Goal: Information Seeking & Learning: Learn about a topic

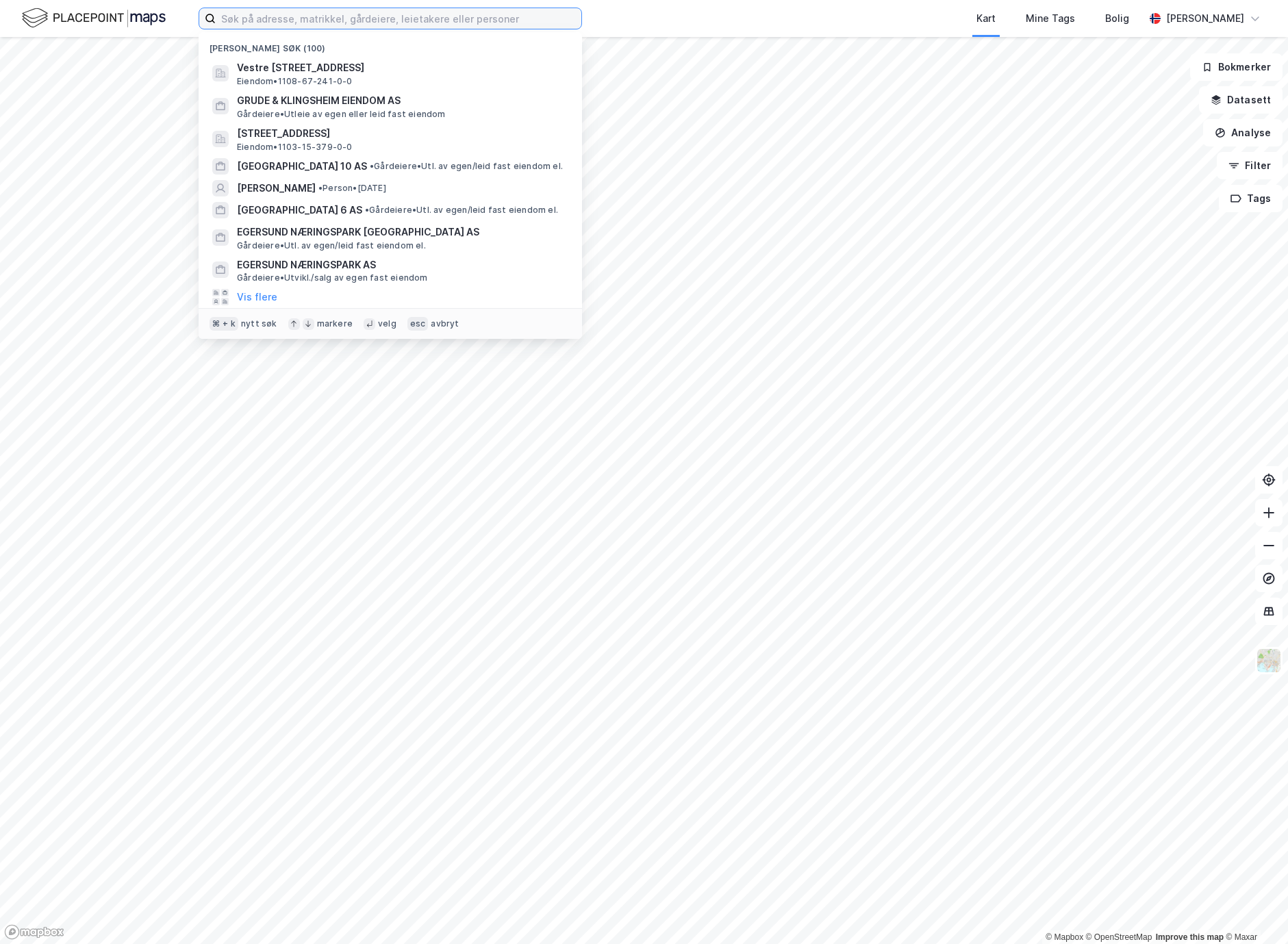
click at [293, 14] on input at bounding box center [398, 19] width 365 height 21
paste input "[PERSON_NAME]"
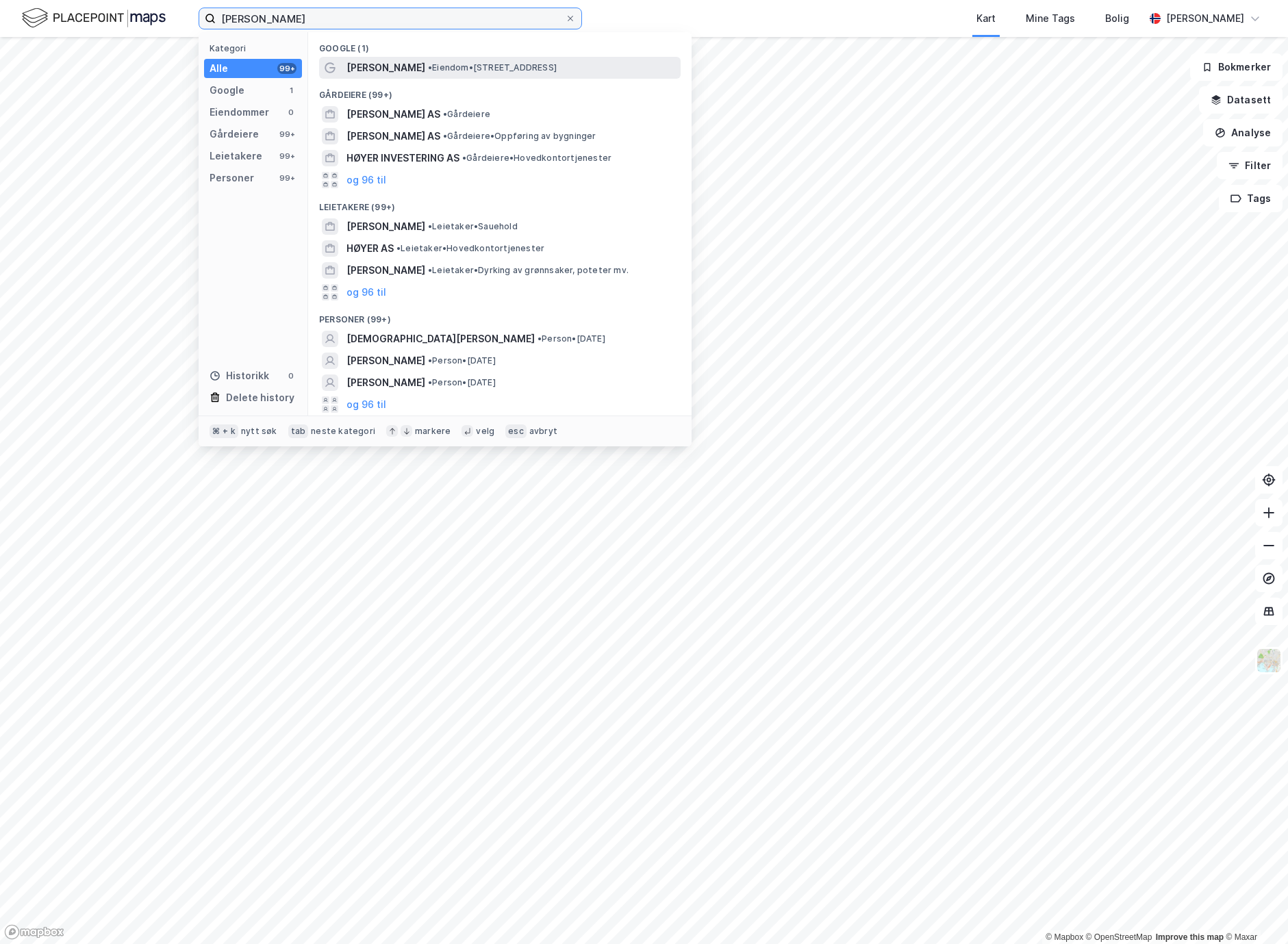
type input "[PERSON_NAME]"
click at [385, 60] on span "[PERSON_NAME]" at bounding box center [385, 67] width 79 height 16
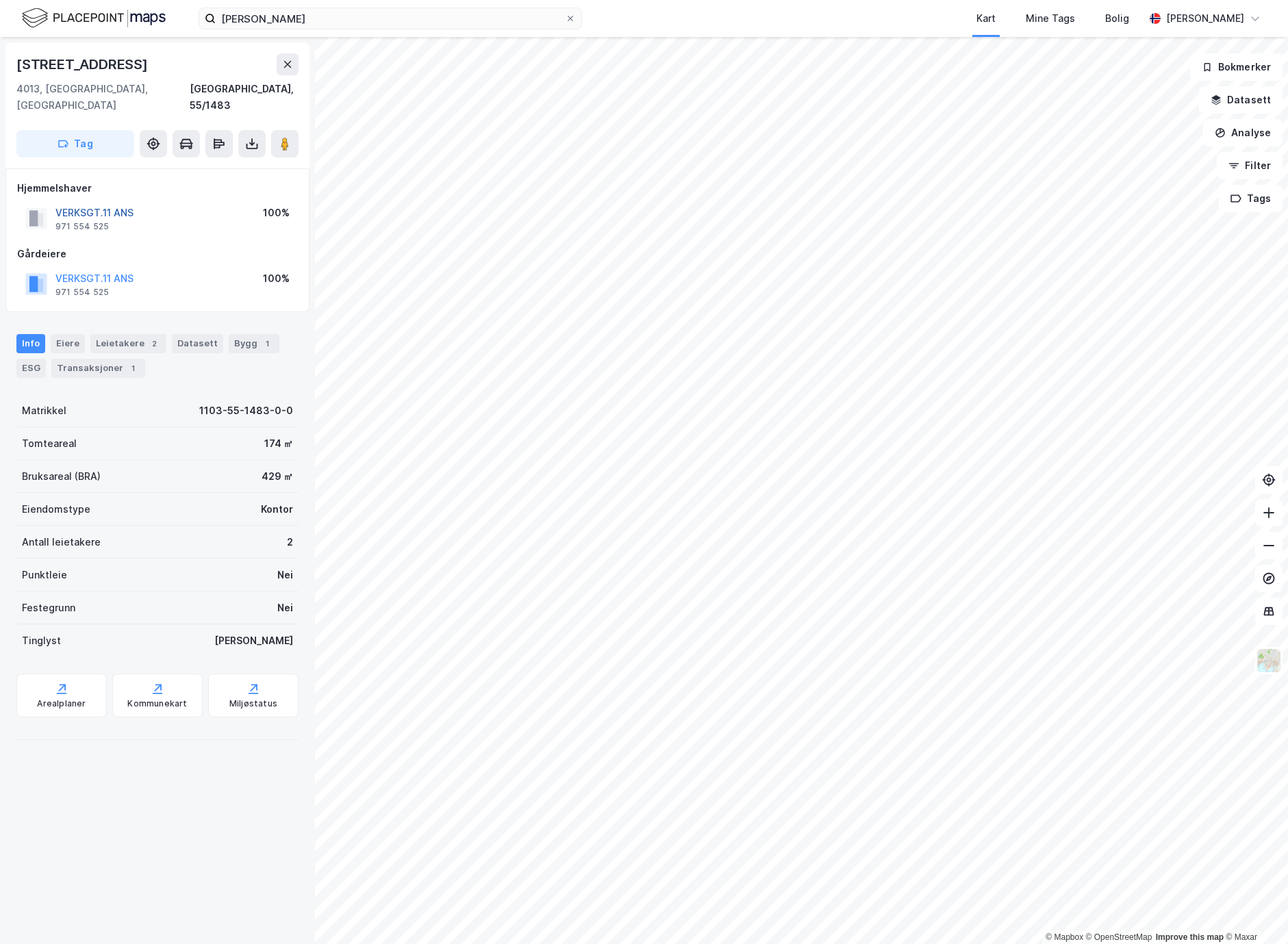
click at [0, 0] on button "VERKSGT.11 ANS" at bounding box center [0, 0] width 0 height 0
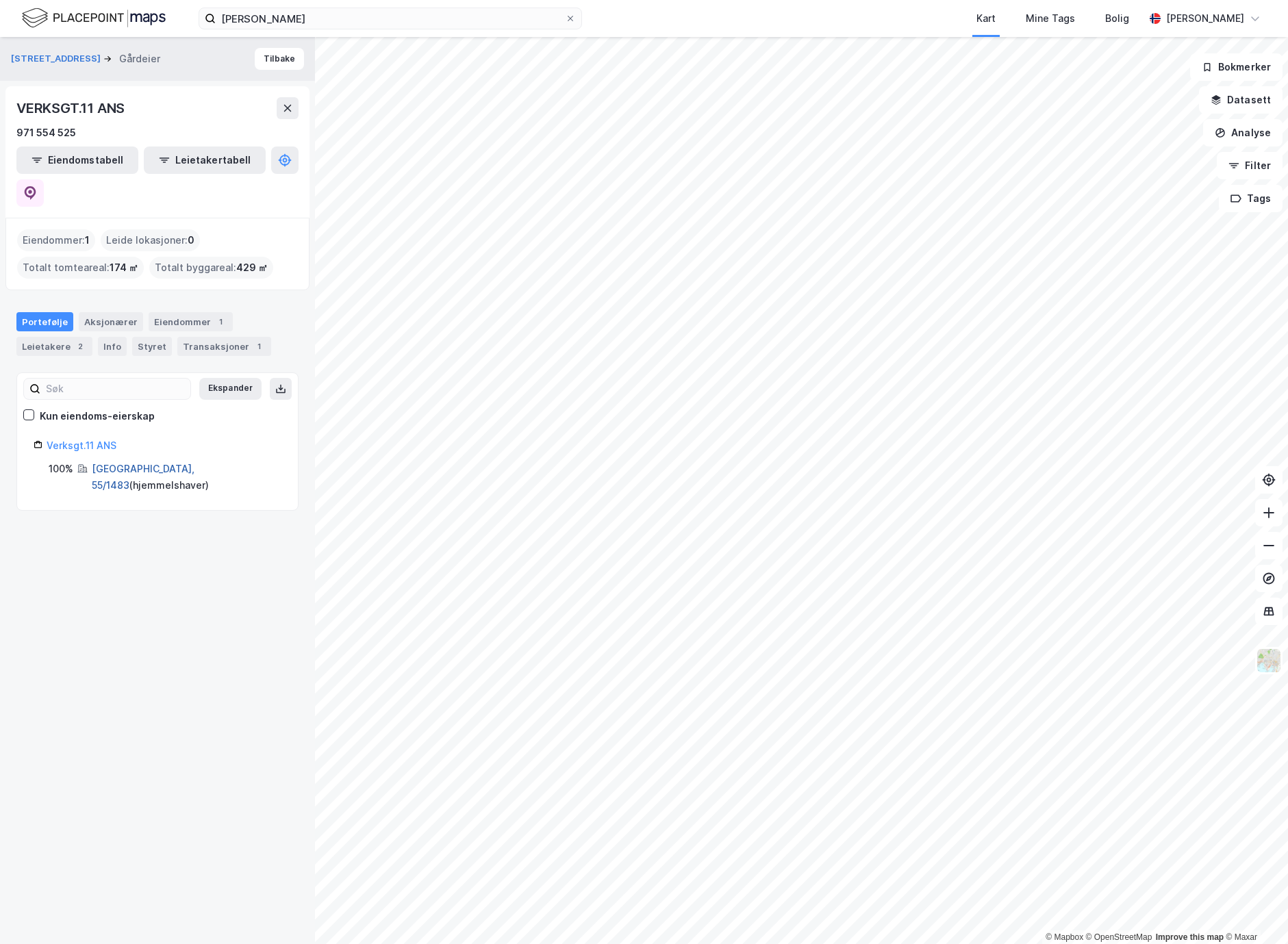
click at [125, 463] on link "[GEOGRAPHIC_DATA], 55/1483" at bounding box center [143, 477] width 103 height 28
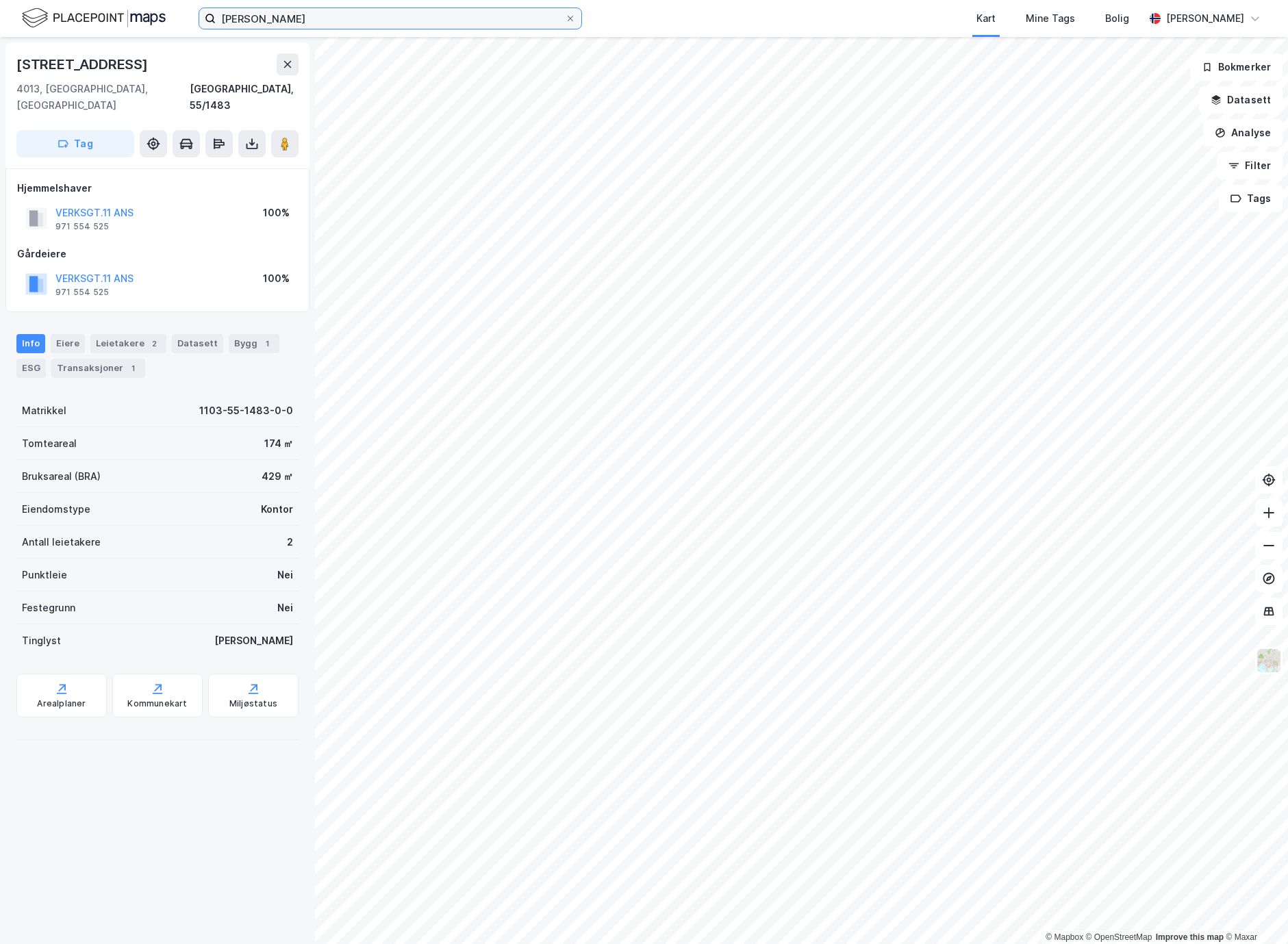
click at [387, 14] on input "[PERSON_NAME]" at bounding box center [390, 19] width 349 height 21
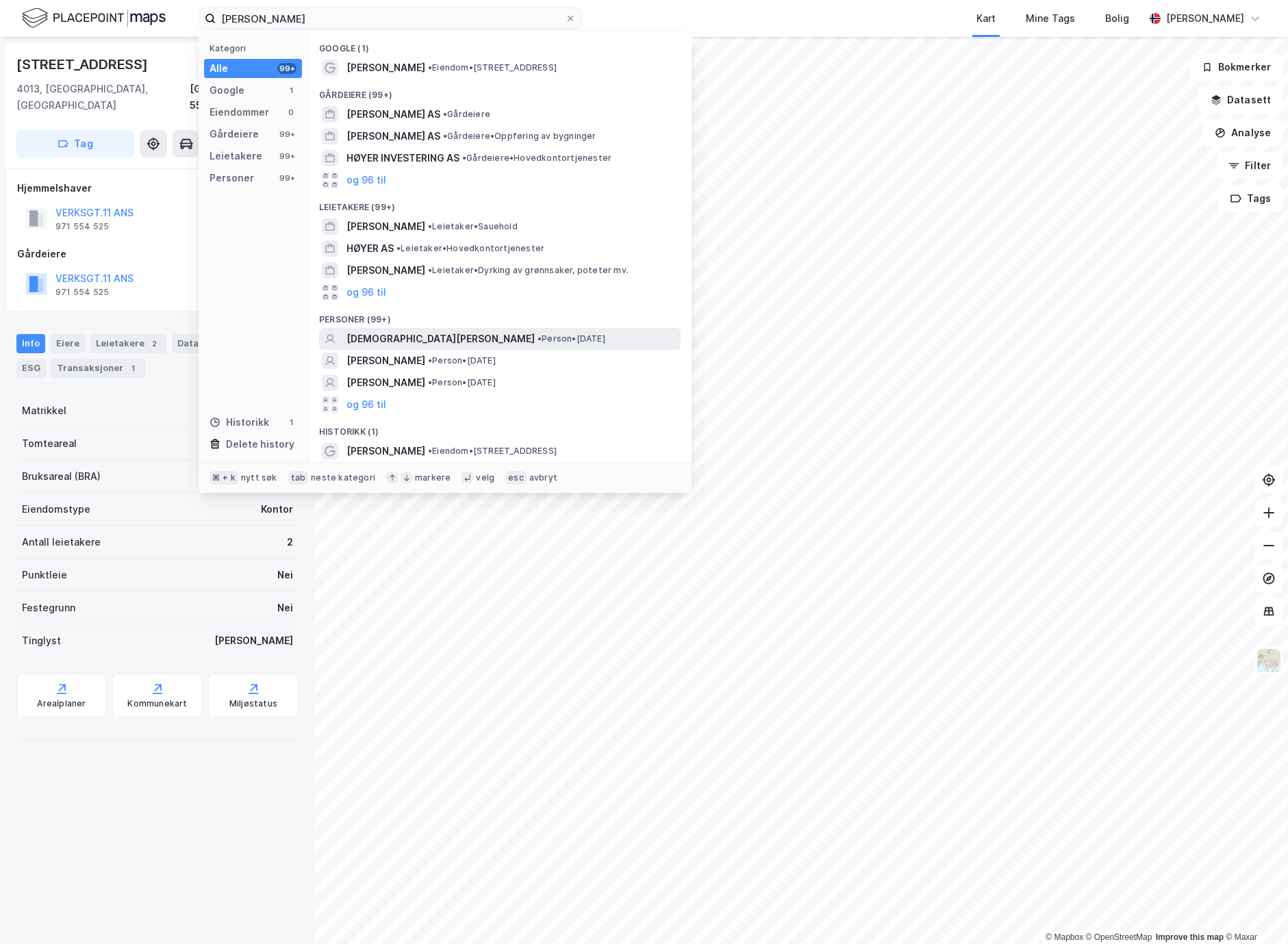
click at [469, 335] on span "[DEMOGRAPHIC_DATA][PERSON_NAME]" at bounding box center [440, 338] width 188 height 16
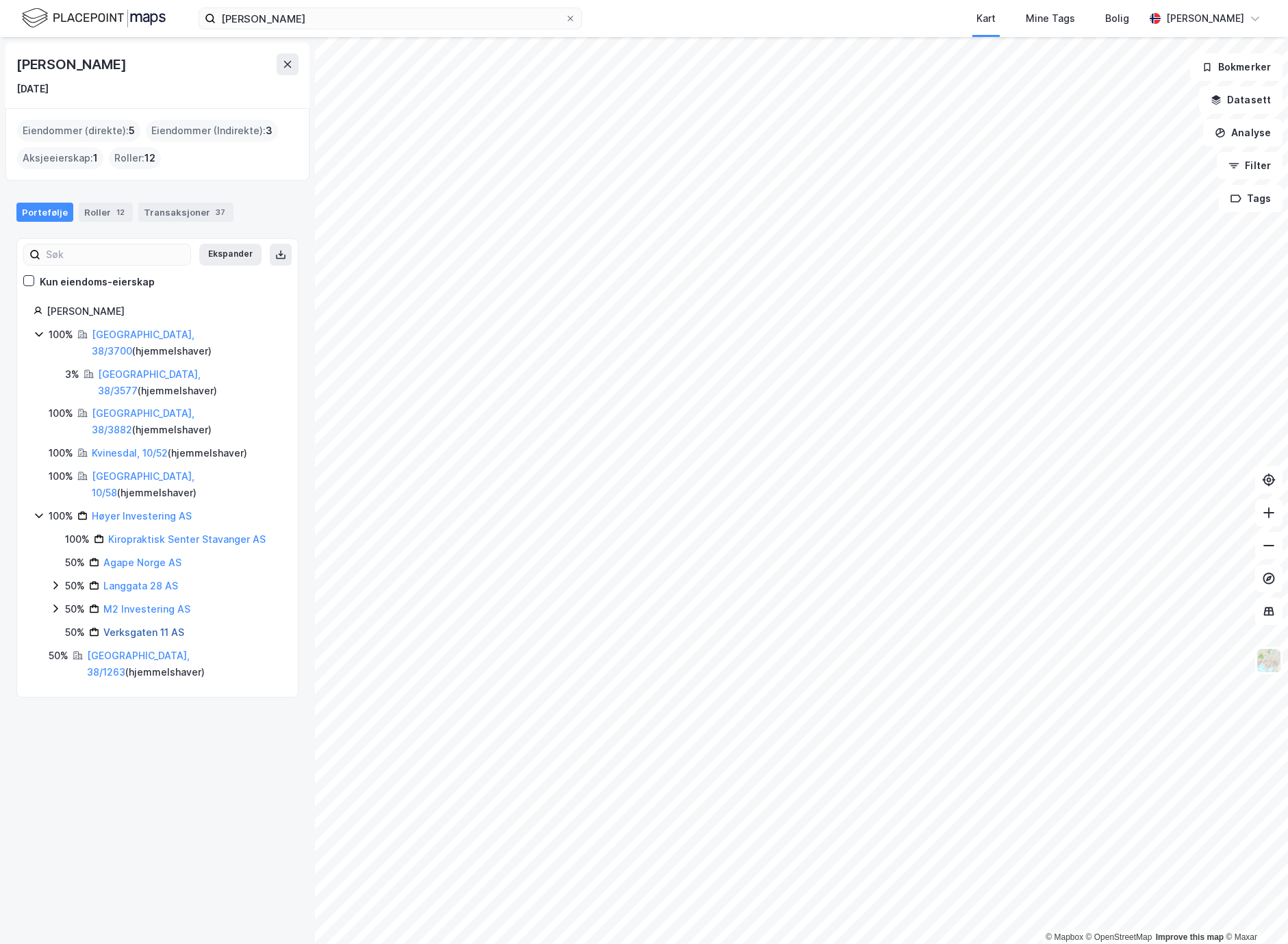
click at [152, 626] on link "Verksgaten 11 AS" at bounding box center [143, 632] width 80 height 11
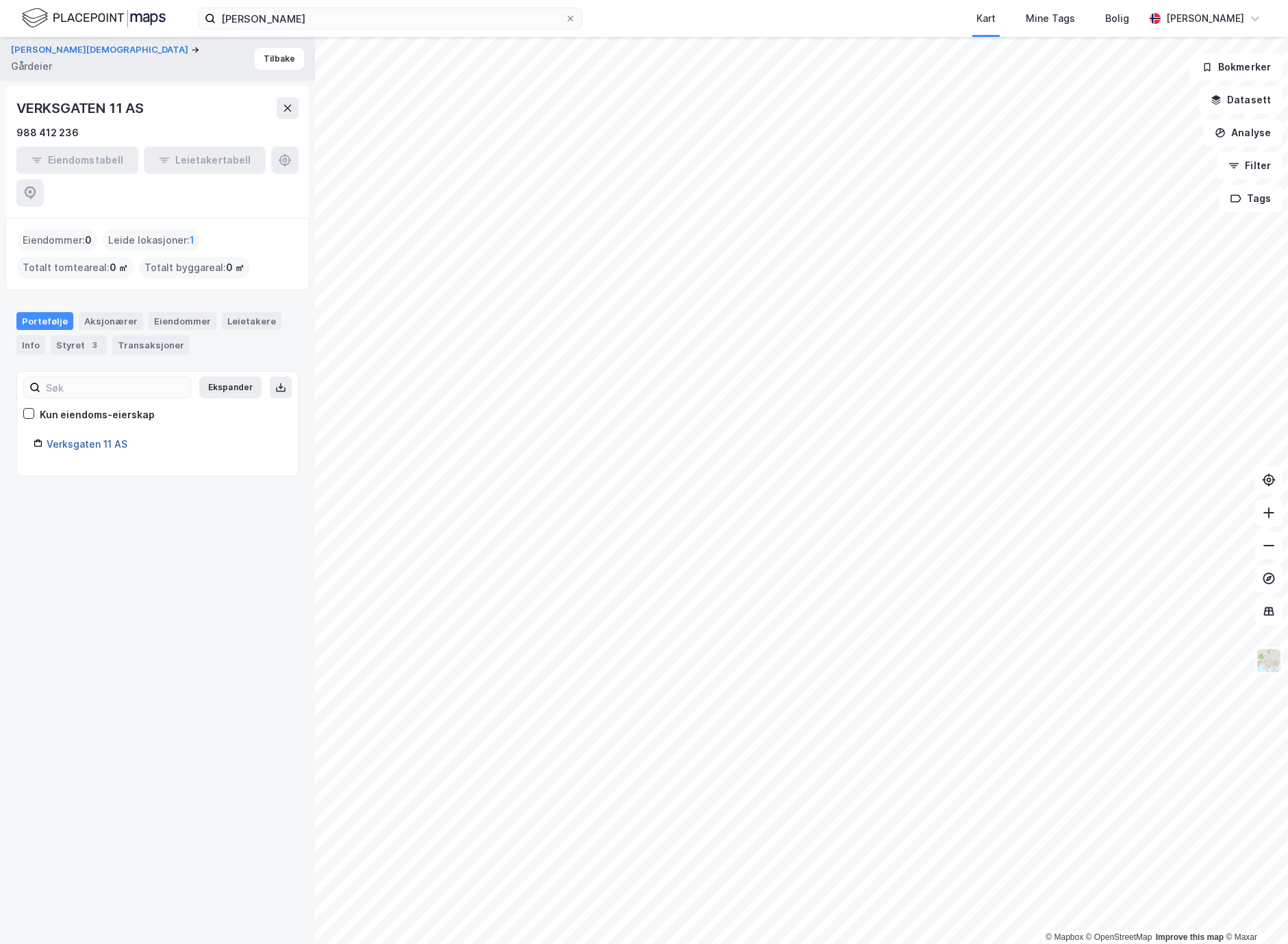
click at [98, 438] on link "Verksgaten 11 AS" at bounding box center [86, 444] width 80 height 11
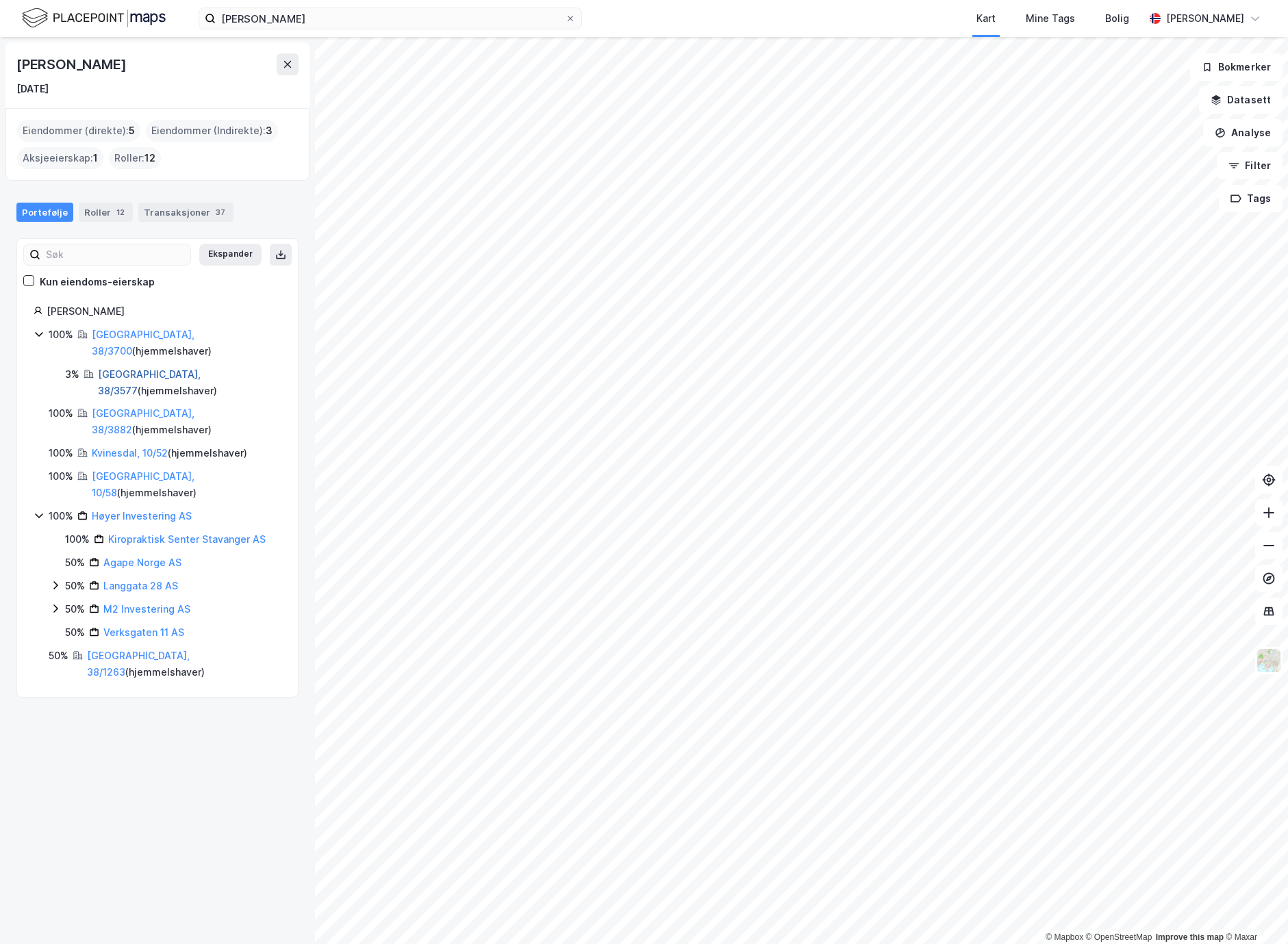
click at [123, 368] on link "[GEOGRAPHIC_DATA], 38/3577" at bounding box center [149, 382] width 103 height 28
click at [141, 331] on link "[GEOGRAPHIC_DATA], 38/3700" at bounding box center [143, 342] width 103 height 28
click at [133, 408] on link "[GEOGRAPHIC_DATA], 38/3882" at bounding box center [143, 422] width 103 height 28
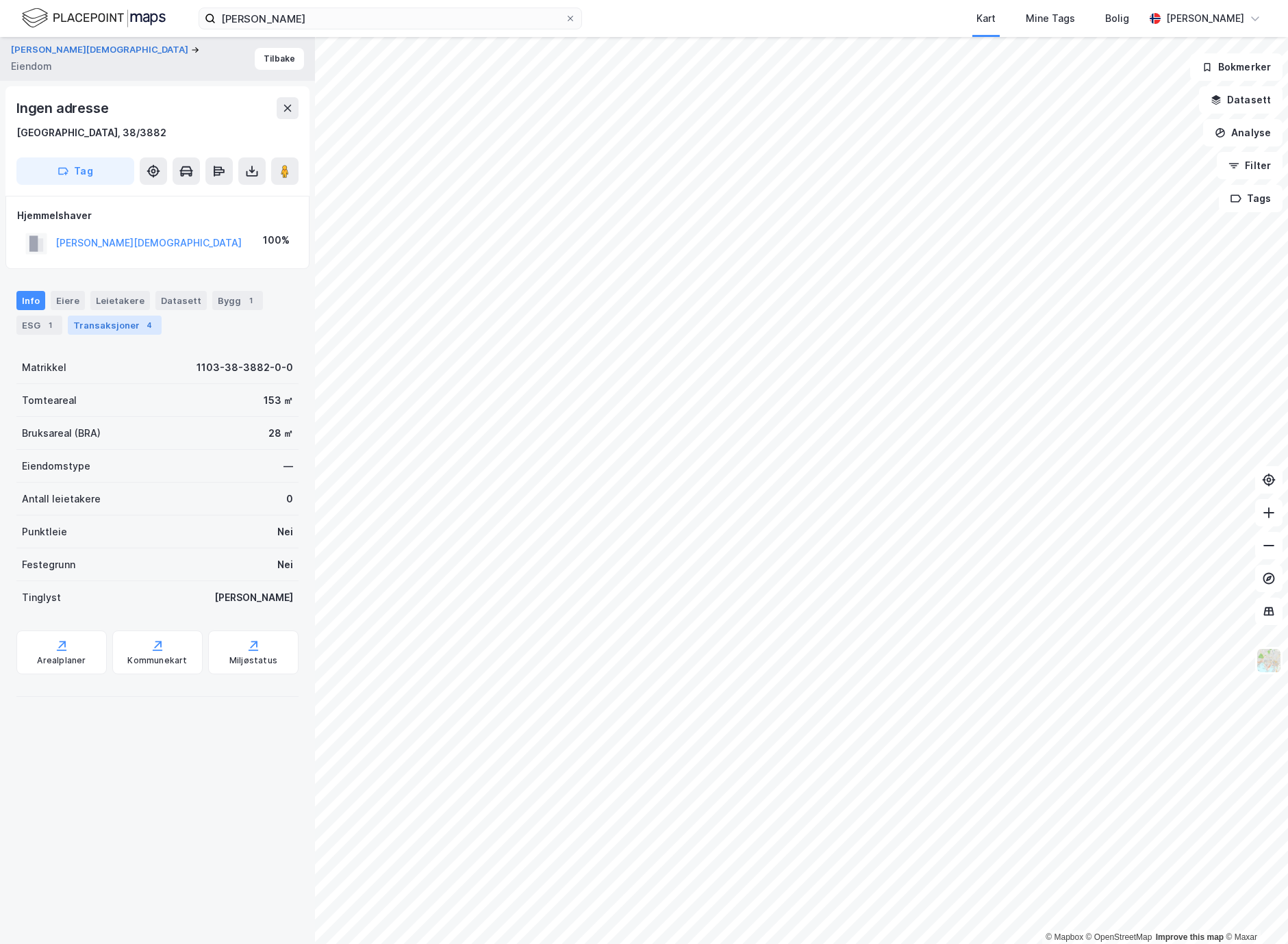
click at [115, 324] on div "Transaksjoner 4" at bounding box center [115, 325] width 94 height 19
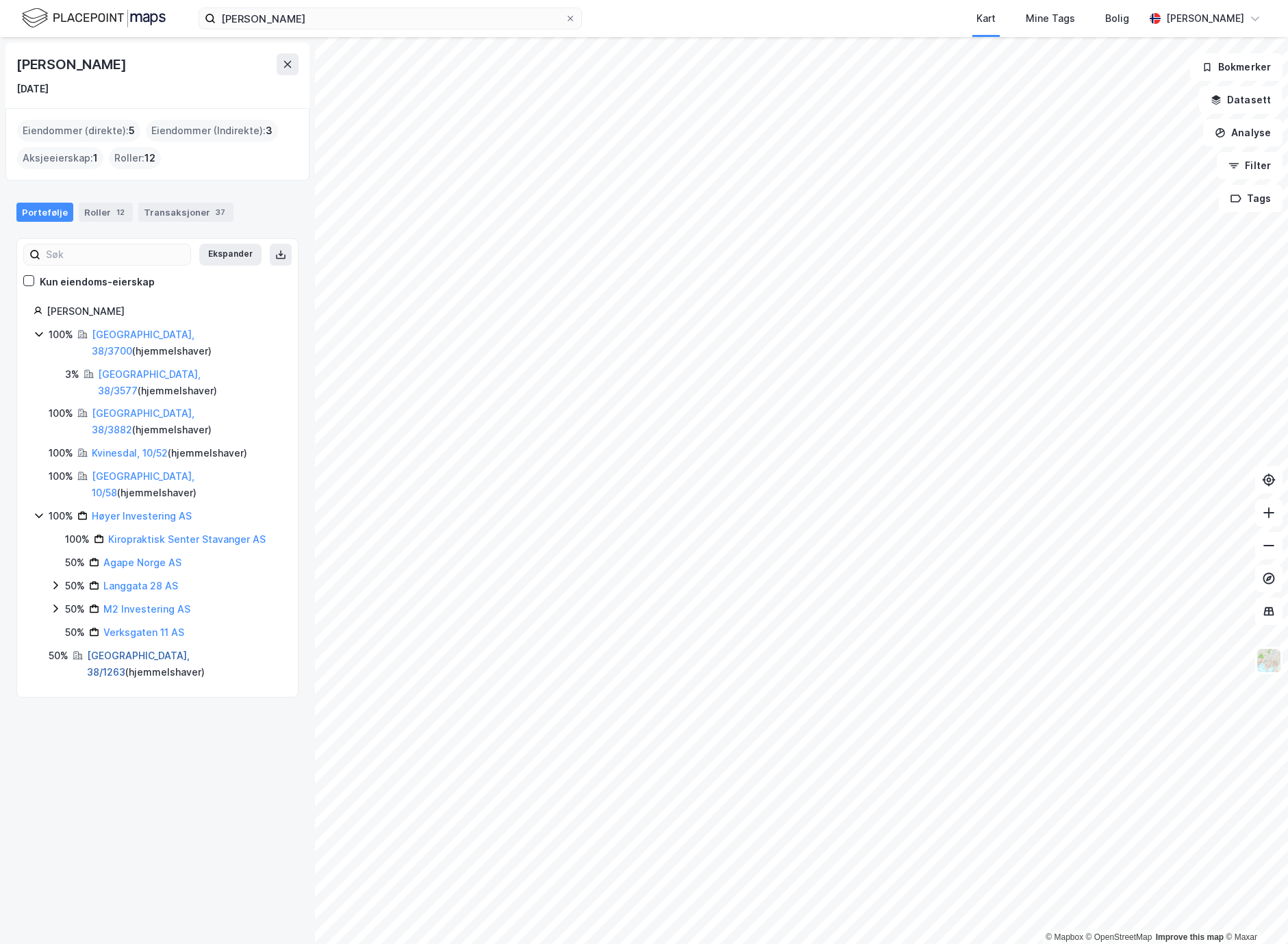
click at [150, 650] on link "[GEOGRAPHIC_DATA], 38/1263" at bounding box center [138, 664] width 103 height 28
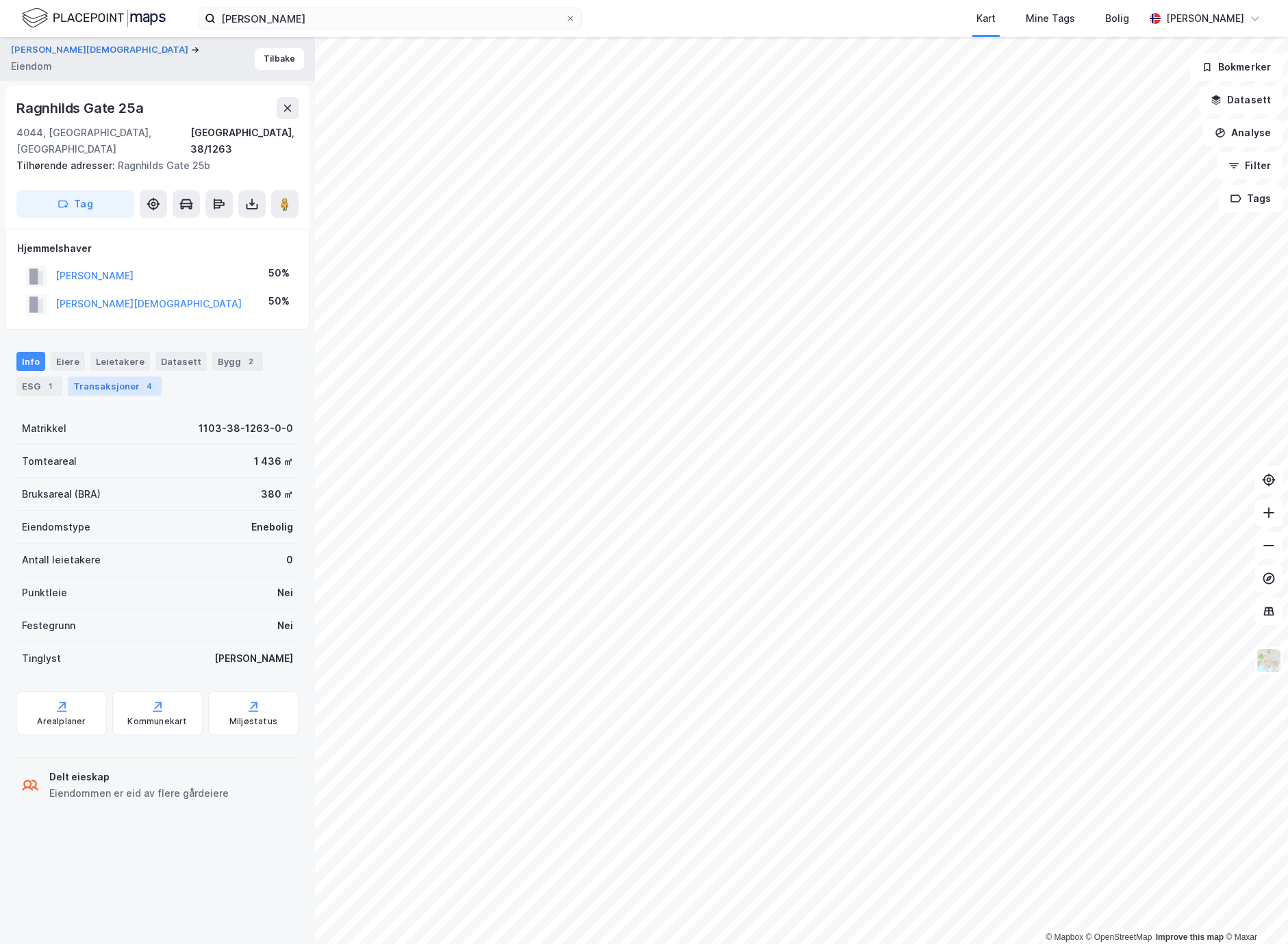
click at [123, 376] on div "Transaksjoner 4" at bounding box center [115, 386] width 94 height 19
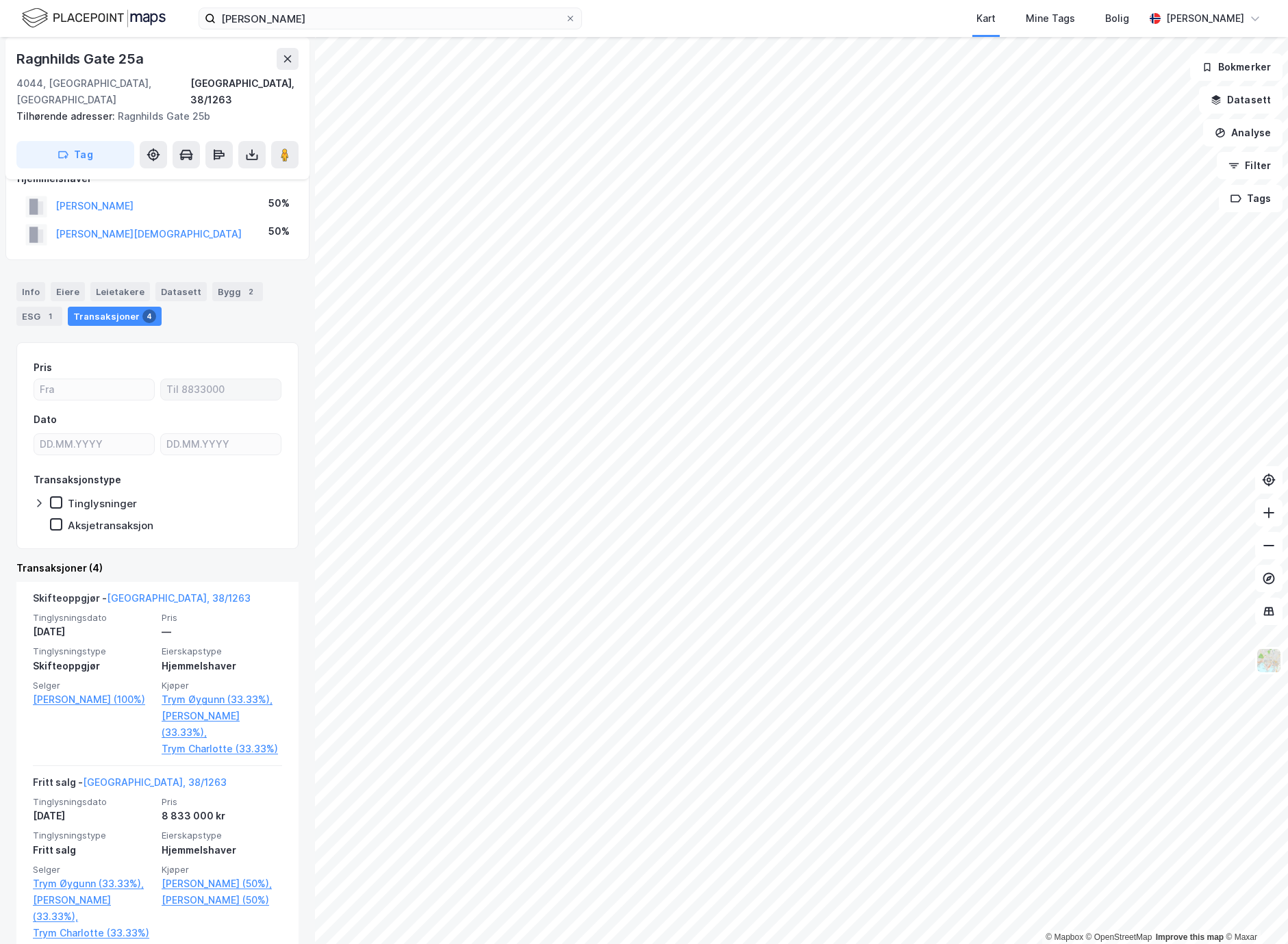
scroll to position [71, 0]
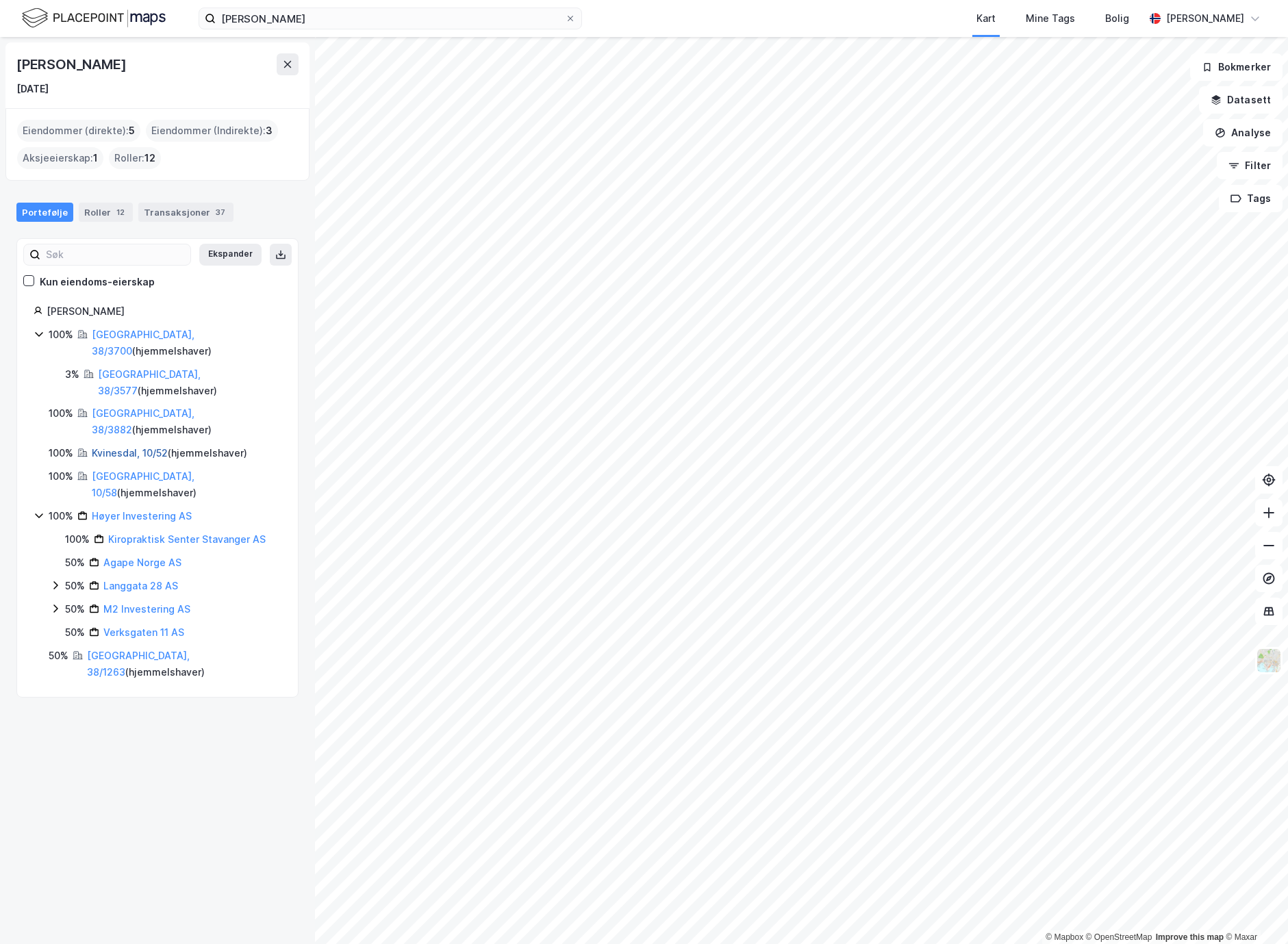
click at [125, 446] on link "Kvinesdal, 10/52" at bounding box center [130, 452] width 76 height 11
click at [139, 470] on link "[GEOGRAPHIC_DATA], 10/58" at bounding box center [143, 484] width 103 height 28
click at [115, 510] on link "Høyer Investering AS" at bounding box center [142, 516] width 100 height 11
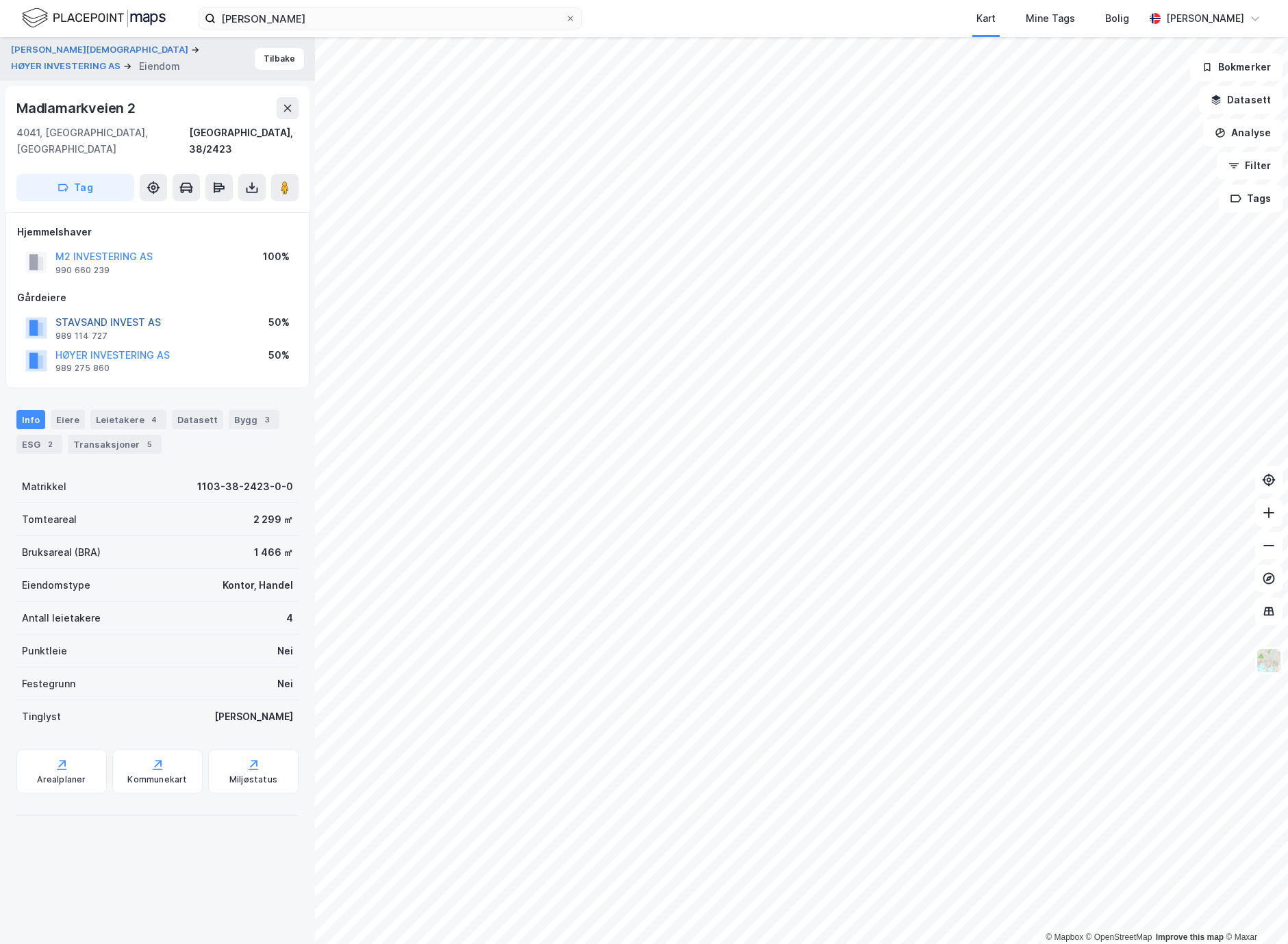
click at [0, 0] on button "STAVSAND INVEST AS" at bounding box center [0, 0] width 0 height 0
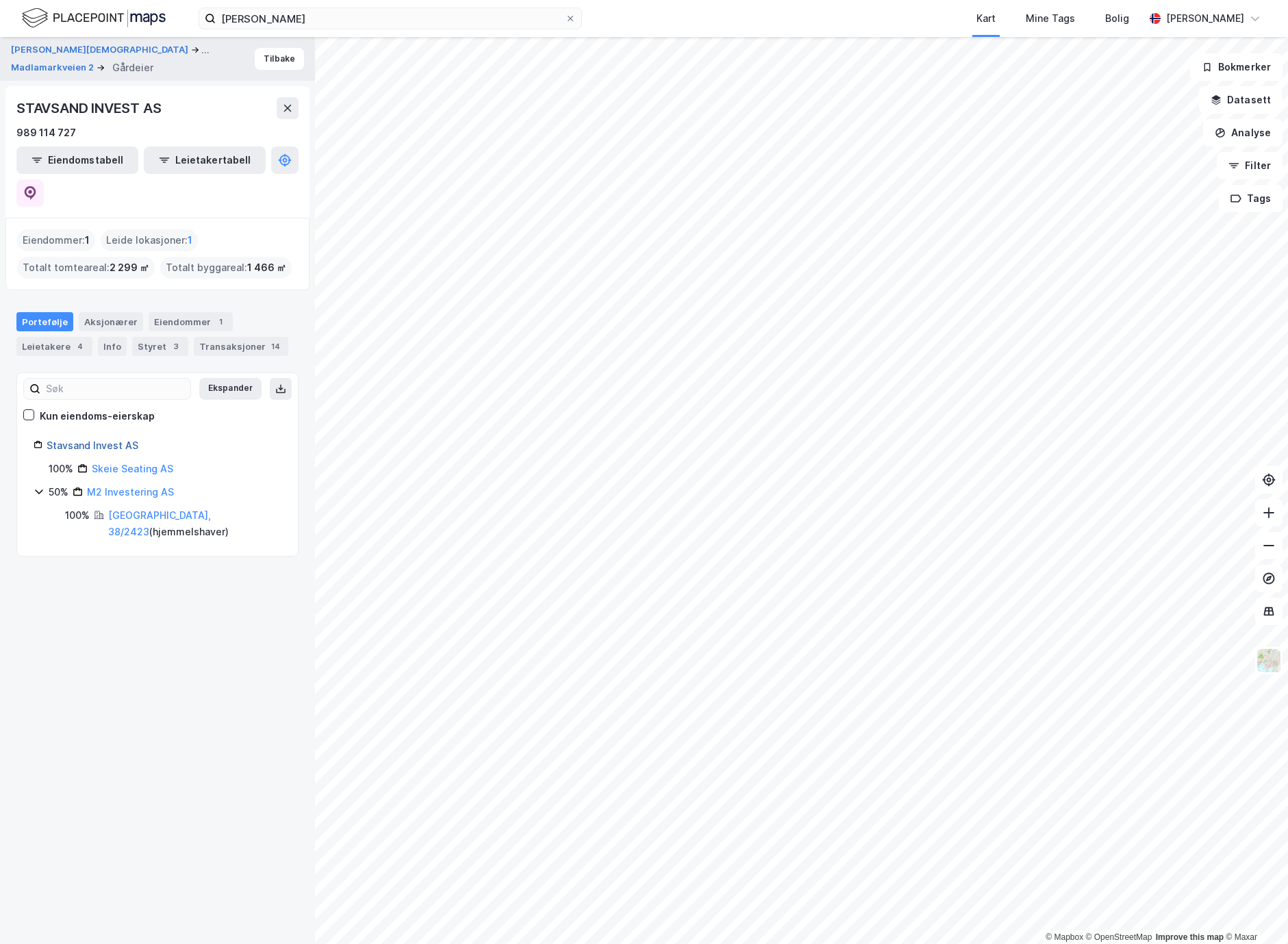
click at [115, 440] on link "Stavsand Invest AS" at bounding box center [92, 446] width 92 height 11
click at [153, 337] on div "Styret 3" at bounding box center [160, 346] width 56 height 19
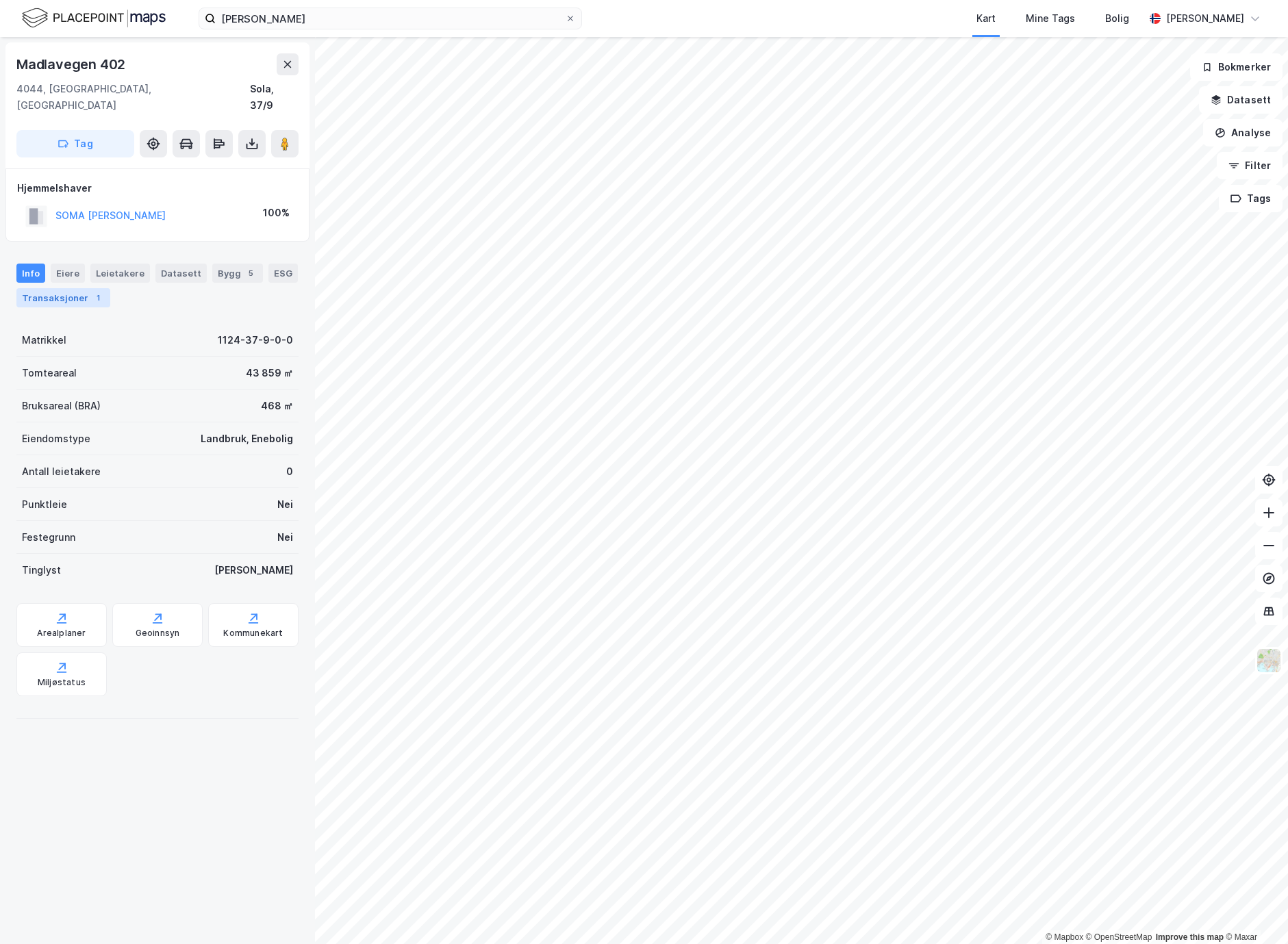
click at [100, 288] on div "Transaksjoner 1" at bounding box center [62, 298] width 94 height 19
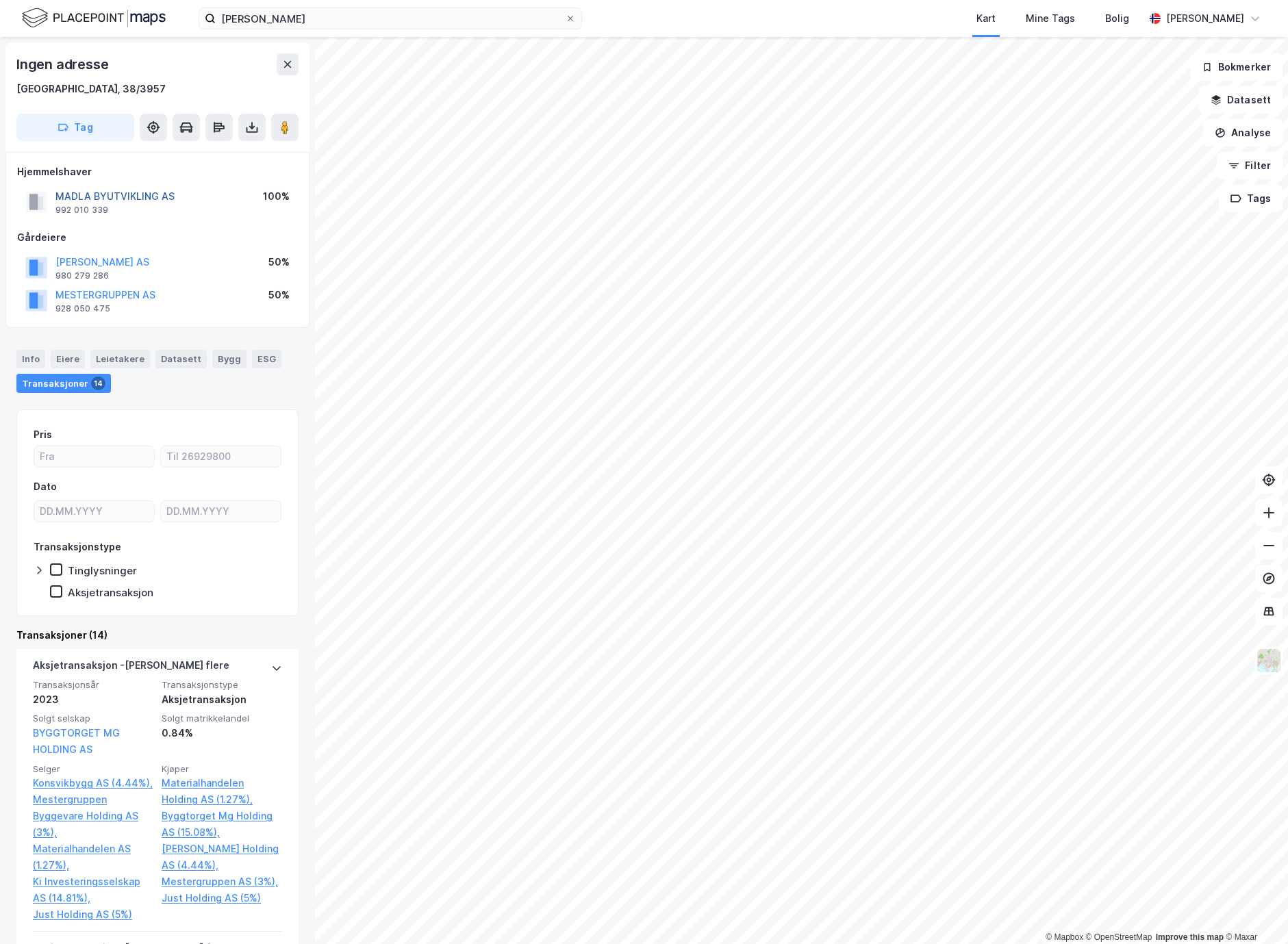
click at [0, 0] on button "MADLA BYUTVIKLING AS" at bounding box center [0, 0] width 0 height 0
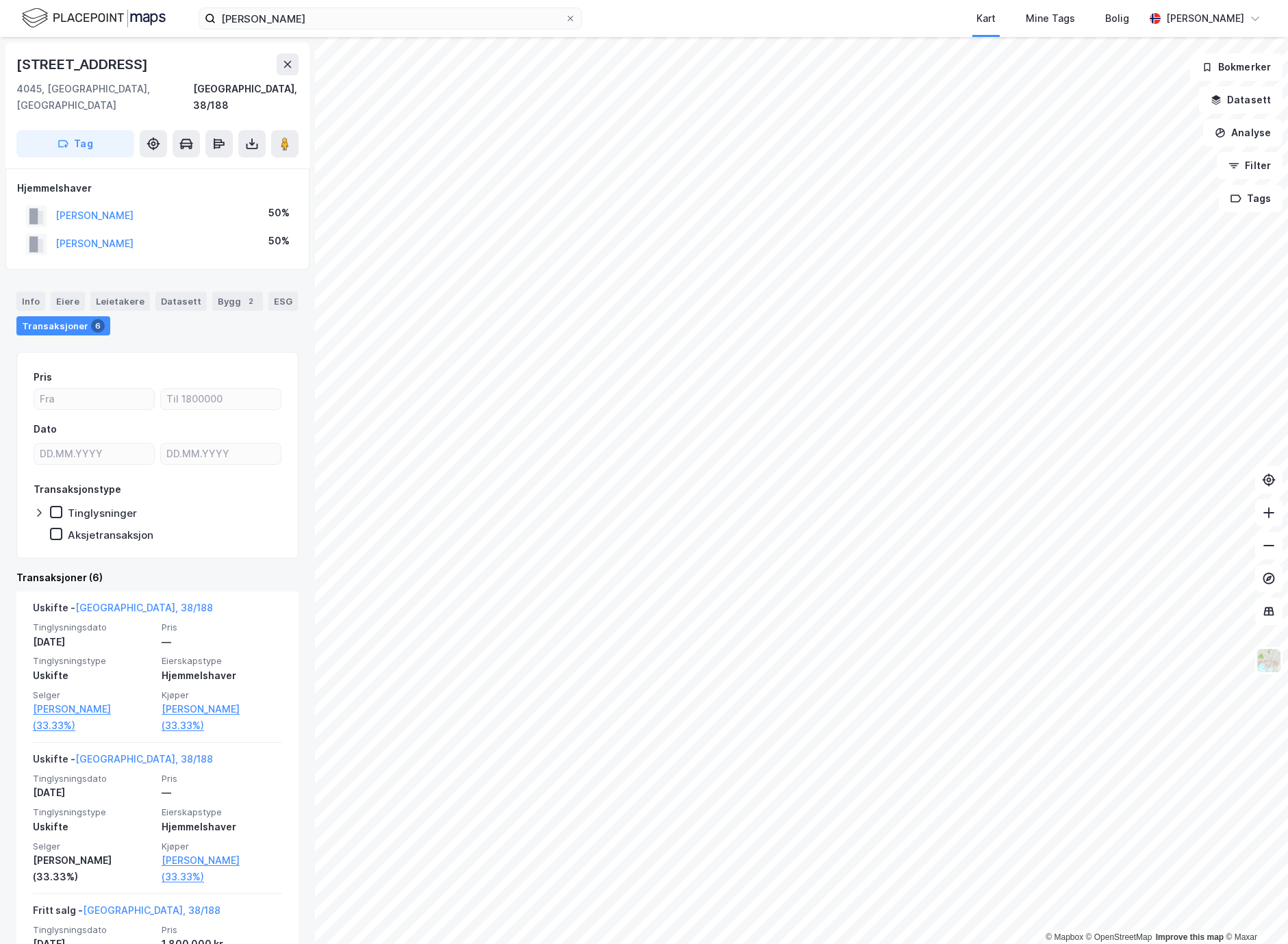
click at [1287, 207] on html "[PERSON_NAME] Kart Mine Tags Bolig [PERSON_NAME] © Mapbox © OpenStreetMap Impro…" at bounding box center [644, 472] width 1288 height 944
click at [1287, 177] on html "[PERSON_NAME] Kart Mine Tags Bolig [PERSON_NAME] © Mapbox © OpenStreetMap Impro…" at bounding box center [644, 472] width 1288 height 944
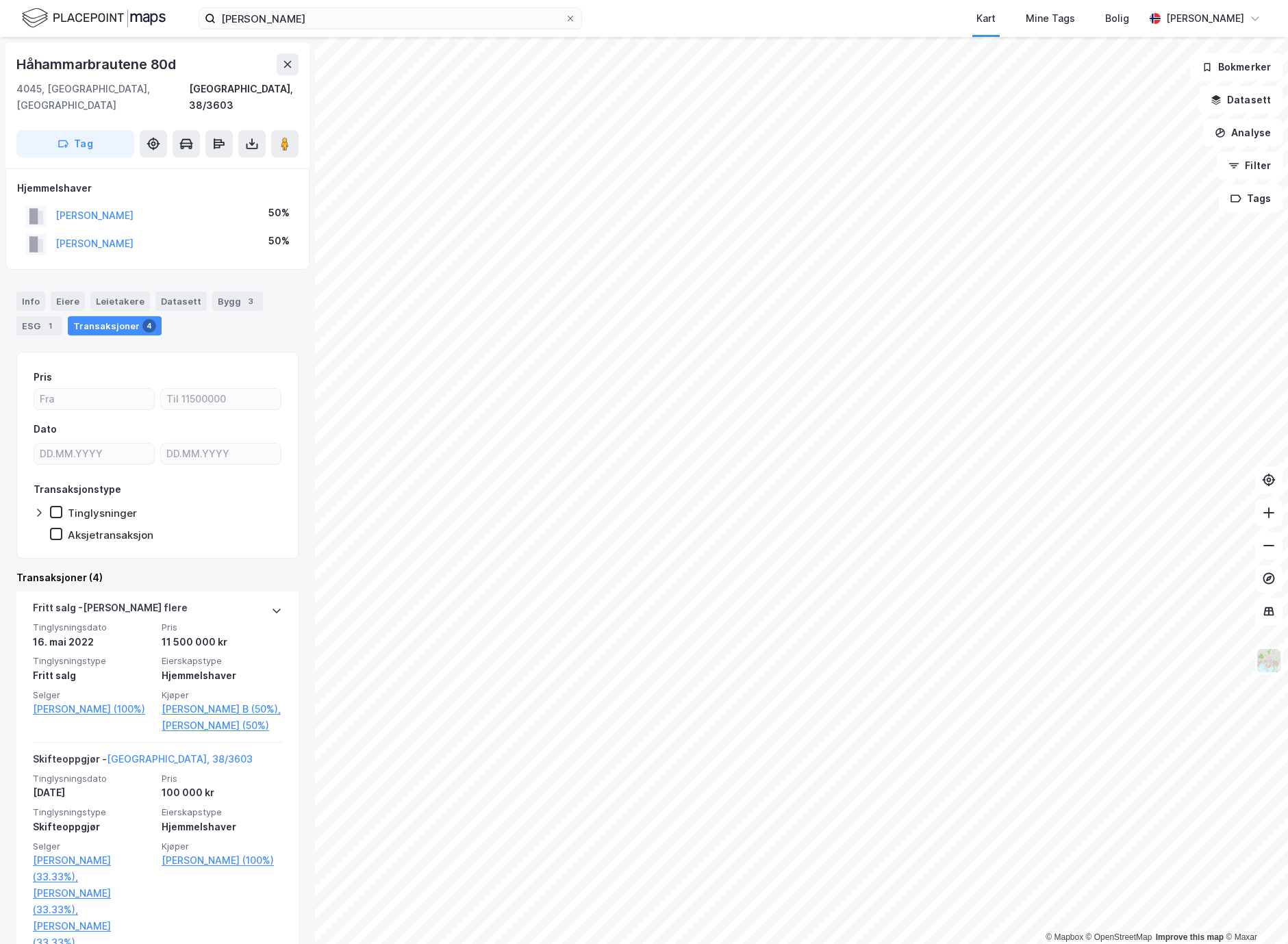
click at [1287, 723] on html "[PERSON_NAME] Kart Mine Tags Bolig [PERSON_NAME] © Mapbox © OpenStreetMap Impro…" at bounding box center [644, 472] width 1288 height 944
click at [680, 0] on html "[PERSON_NAME] Kart Mine Tags Bolig [PERSON_NAME] © Mapbox © OpenStreetMap Impro…" at bounding box center [644, 472] width 1288 height 944
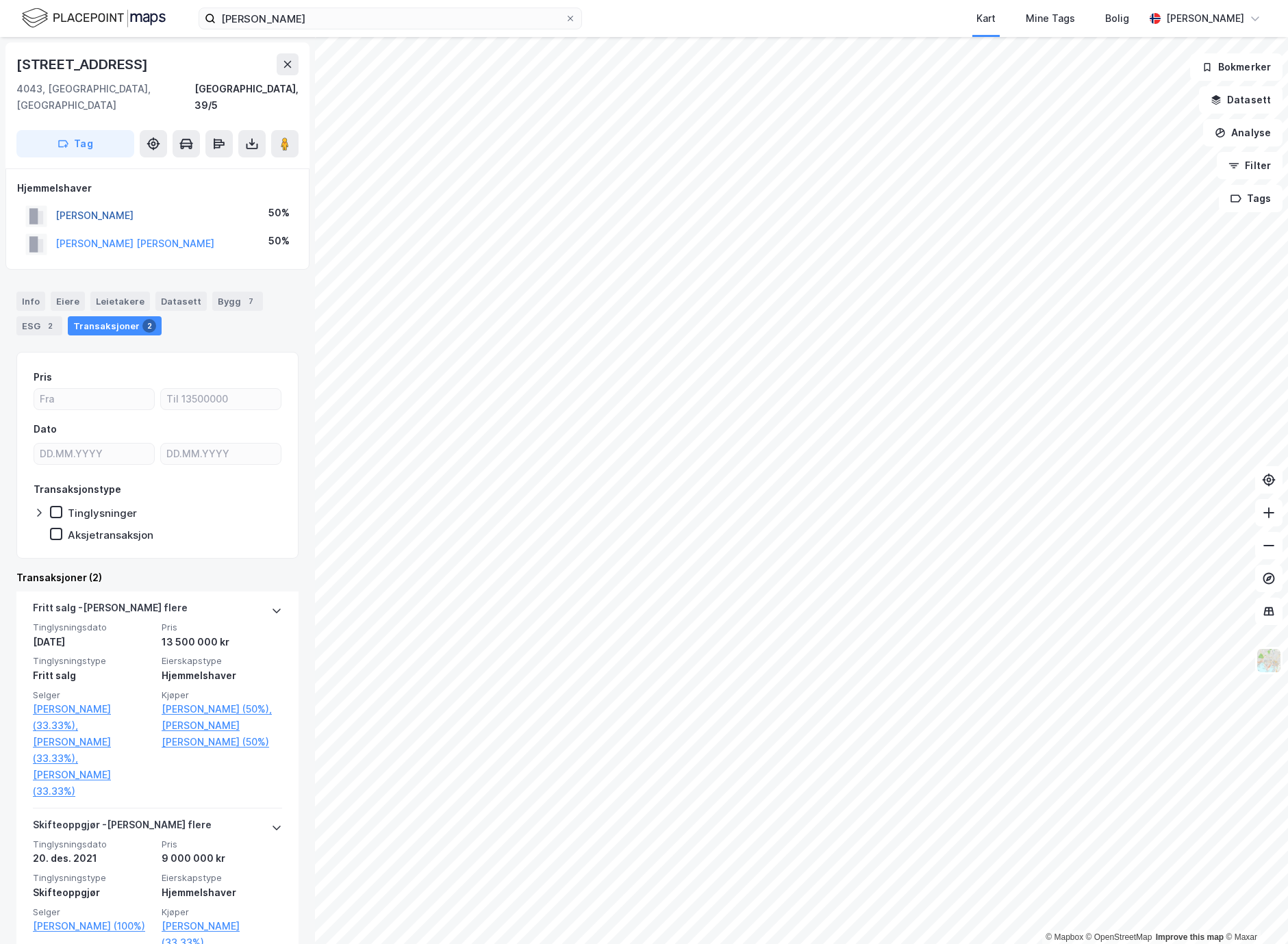
click at [0, 0] on button "[PERSON_NAME]" at bounding box center [0, 0] width 0 height 0
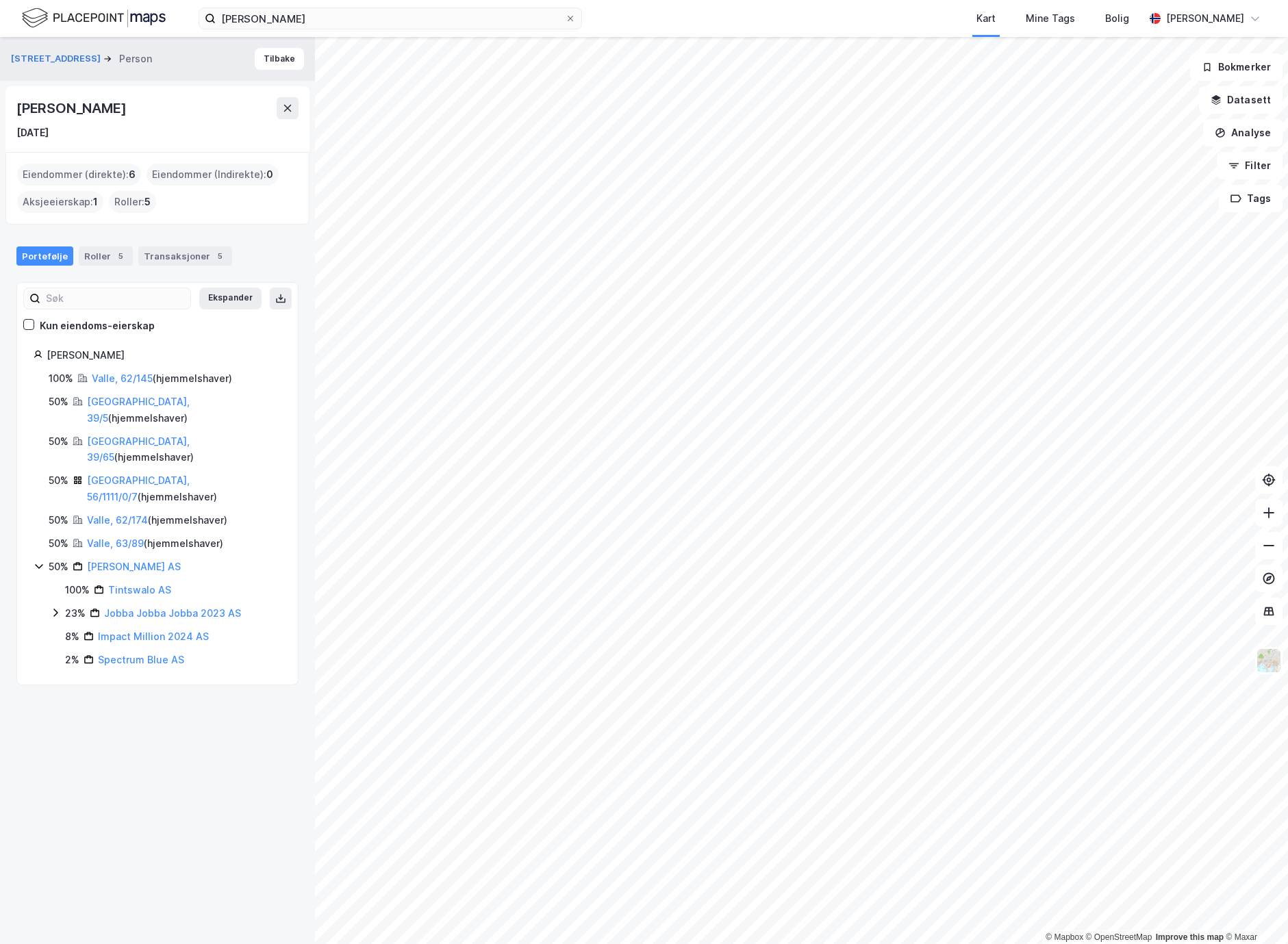
drag, startPoint x: 21, startPoint y: 109, endPoint x: 150, endPoint y: 108, distance: 129.0
click at [161, 108] on div "[PERSON_NAME]" at bounding box center [157, 108] width 282 height 22
drag, startPoint x: 93, startPoint y: 107, endPoint x: 56, endPoint y: 108, distance: 37.0
click at [93, 107] on div "[PERSON_NAME]" at bounding box center [72, 108] width 113 height 22
drag, startPoint x: 31, startPoint y: 110, endPoint x: 135, endPoint y: 110, distance: 104.0
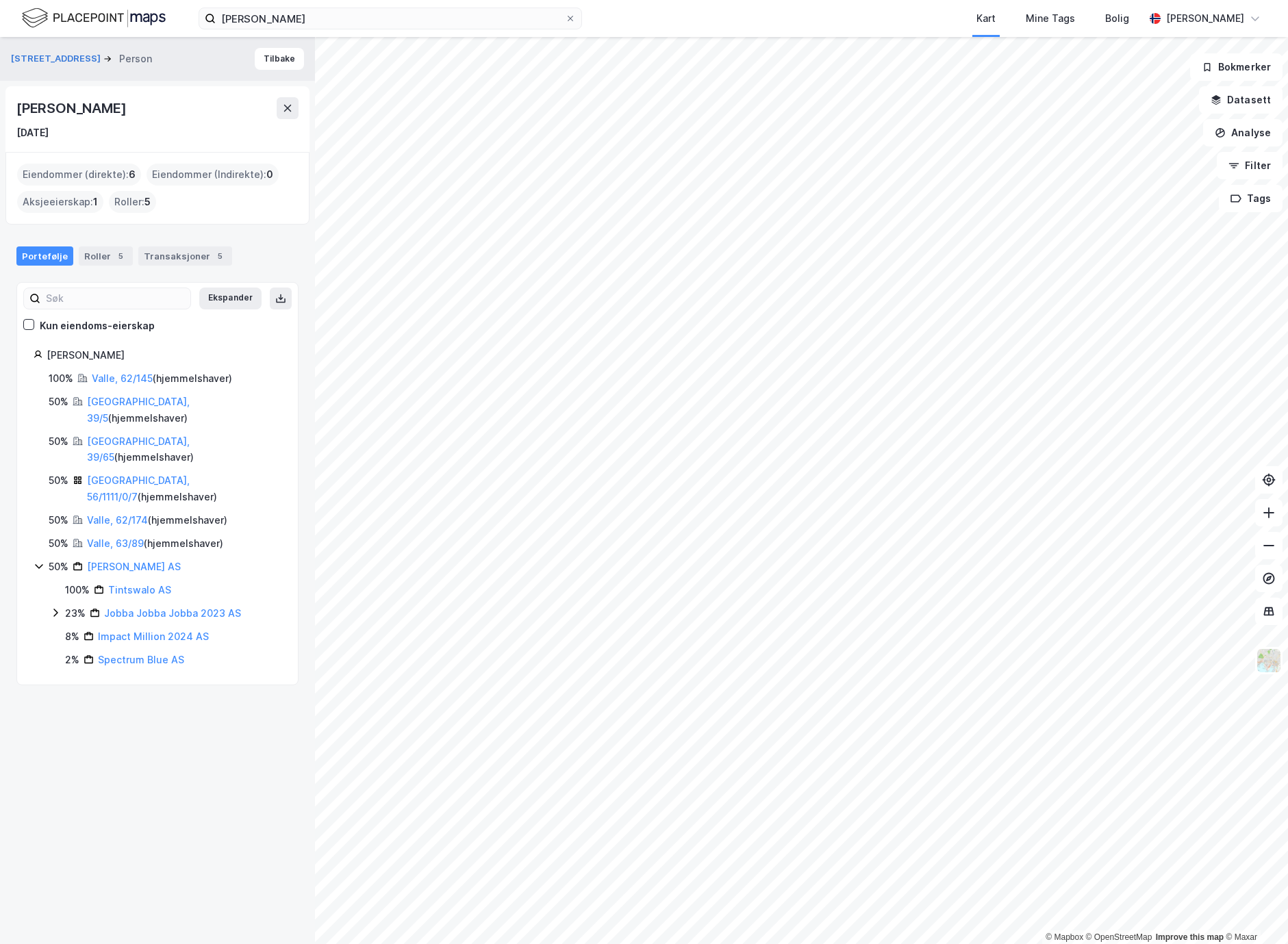
click at [158, 111] on div "[PERSON_NAME] [DATE]" at bounding box center [157, 118] width 304 height 65
